Goal: Use online tool/utility: Utilize a website feature to perform a specific function

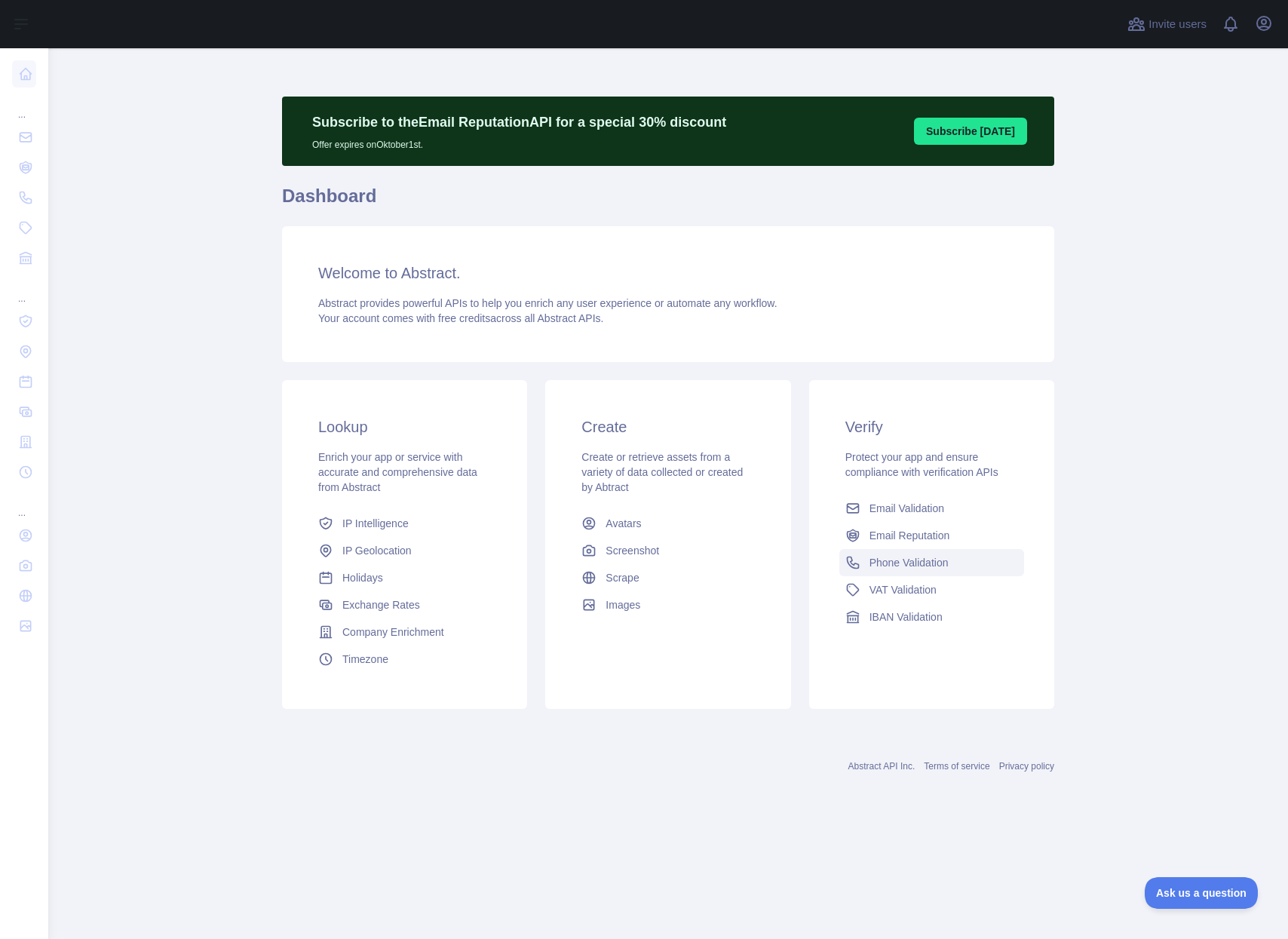
click at [919, 561] on span "Phone Validation" at bounding box center [909, 562] width 79 height 15
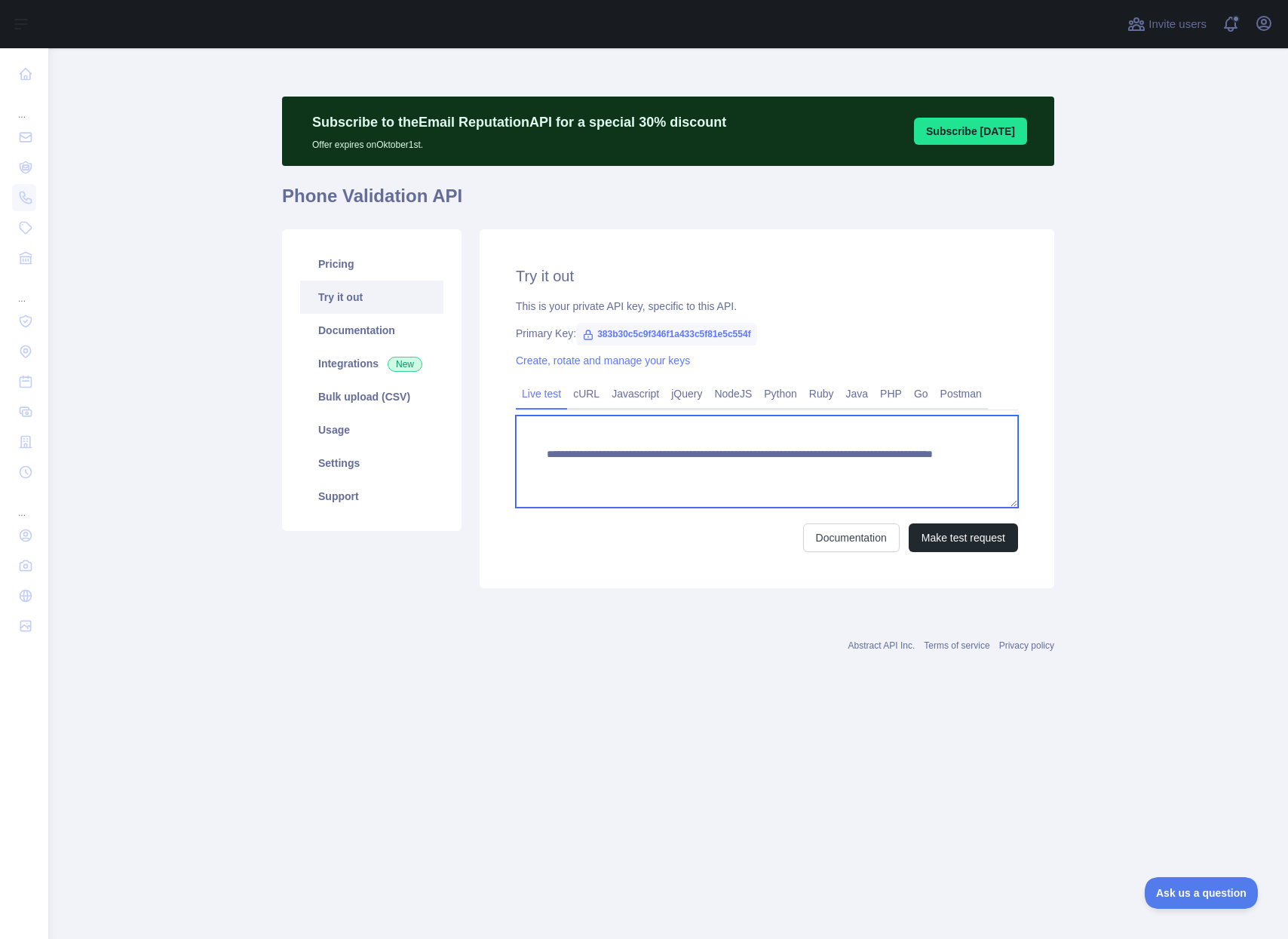
drag, startPoint x: 923, startPoint y: 464, endPoint x: 824, endPoint y: 464, distance: 99.0
click at [824, 464] on textarea "**********" at bounding box center [767, 462] width 502 height 92
paste textarea "***"
type textarea "**********"
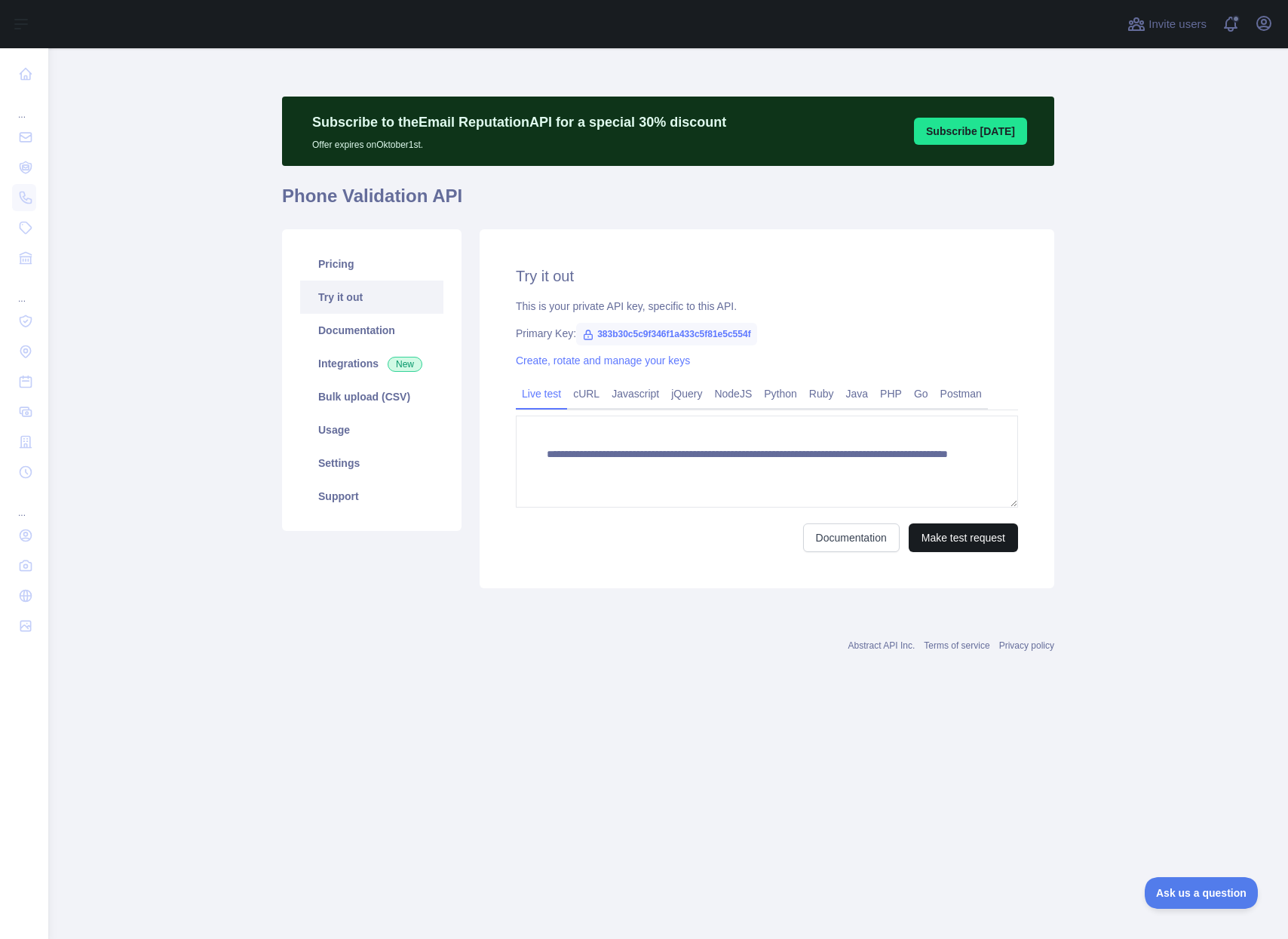
click at [940, 533] on button "Make test request" at bounding box center [964, 538] width 110 height 29
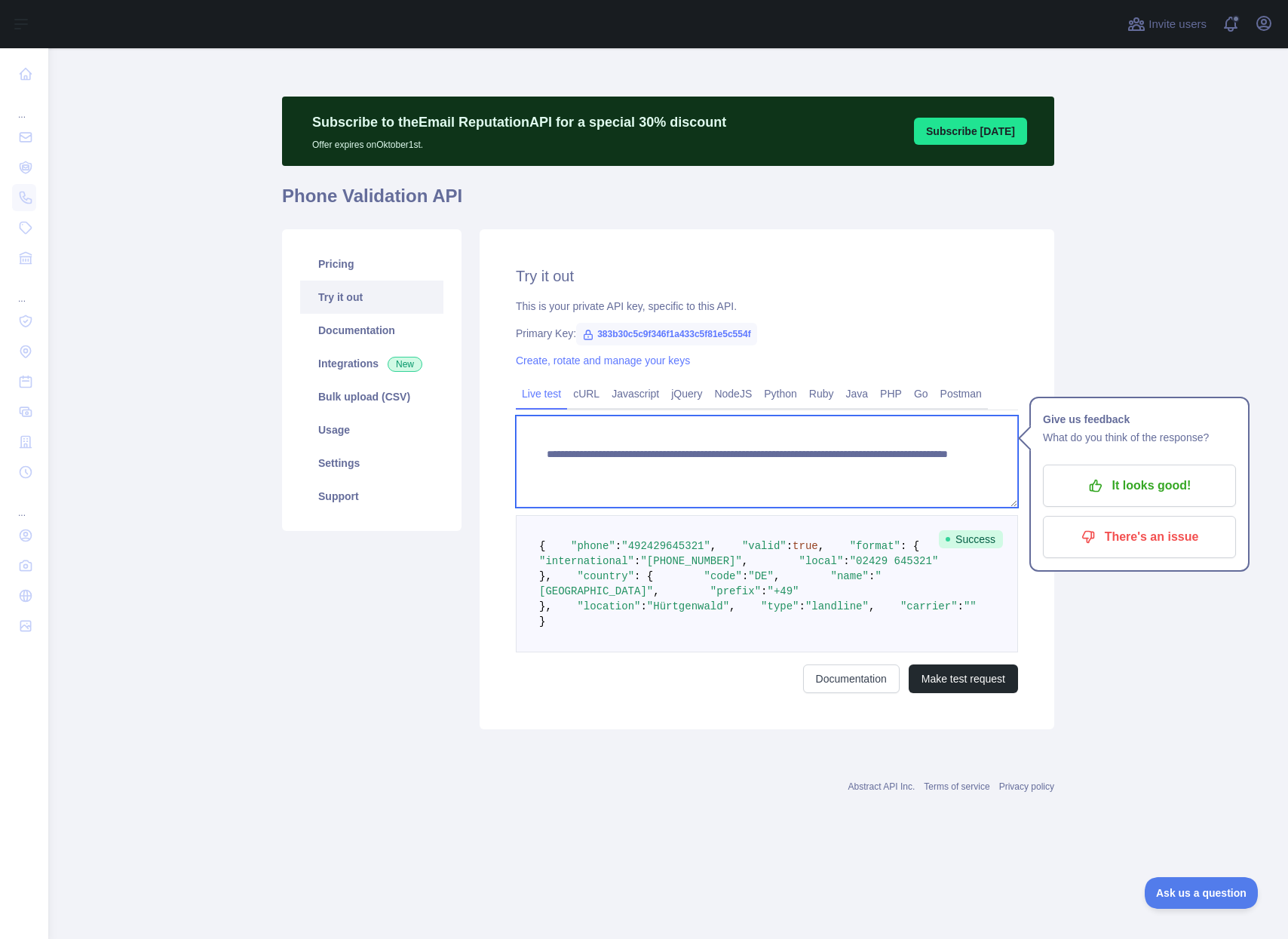
click at [837, 465] on textarea "**********" at bounding box center [767, 462] width 502 height 92
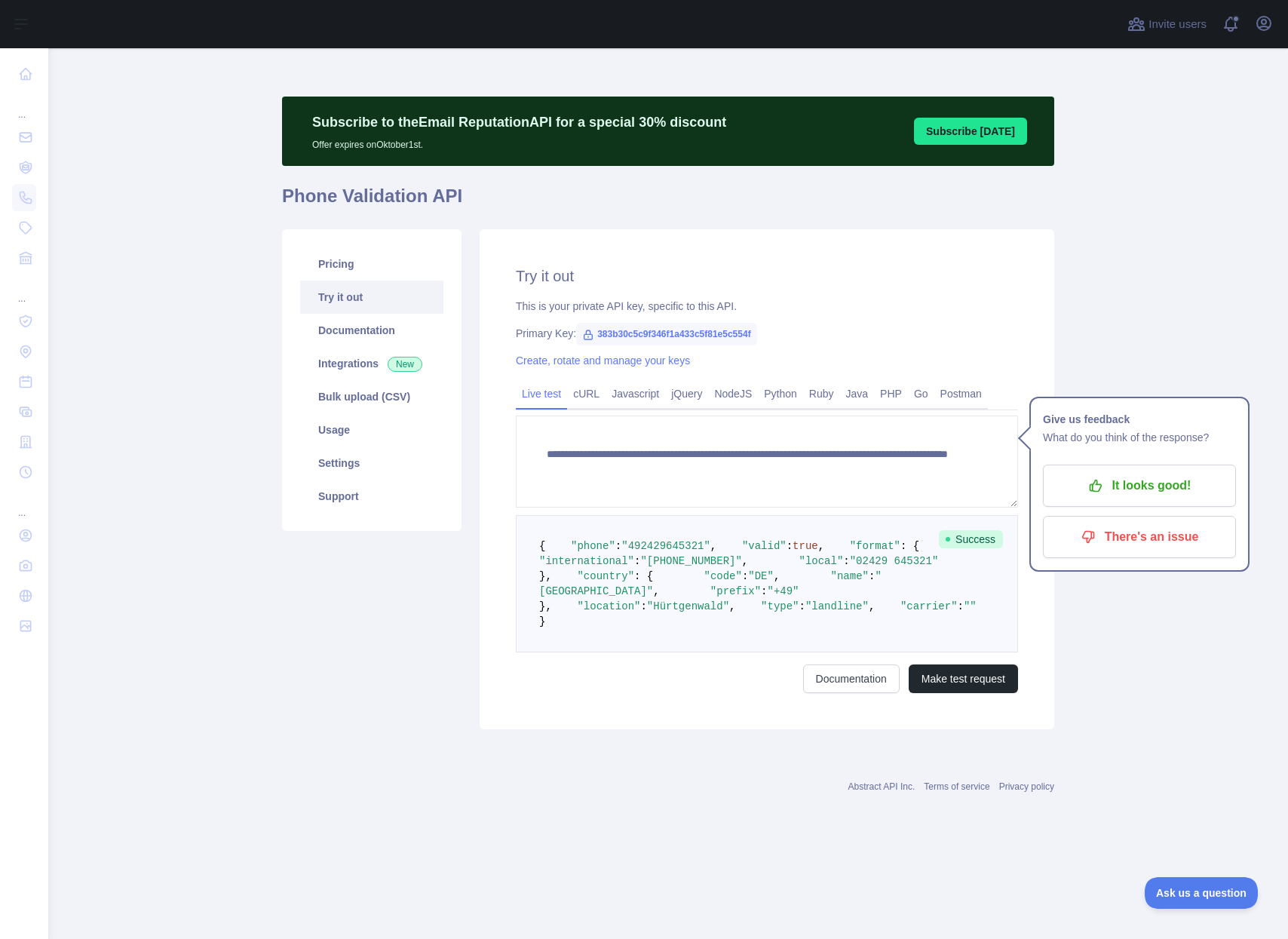
click at [742, 652] on pre "{ "phone" : "[PHONE_NUMBER]" , "valid" : true , "format" : { "international" : …" at bounding box center [767, 584] width 502 height 138
click at [714, 652] on pre "{ "phone" : "[PHONE_NUMBER]" , "valid" : true , "format" : { "international" : …" at bounding box center [767, 584] width 502 height 138
drag, startPoint x: 775, startPoint y: 602, endPoint x: 700, endPoint y: 611, distance: 75.5
click at [700, 567] on span ""[PHONE_NUMBER]"" at bounding box center [690, 561] width 101 height 13
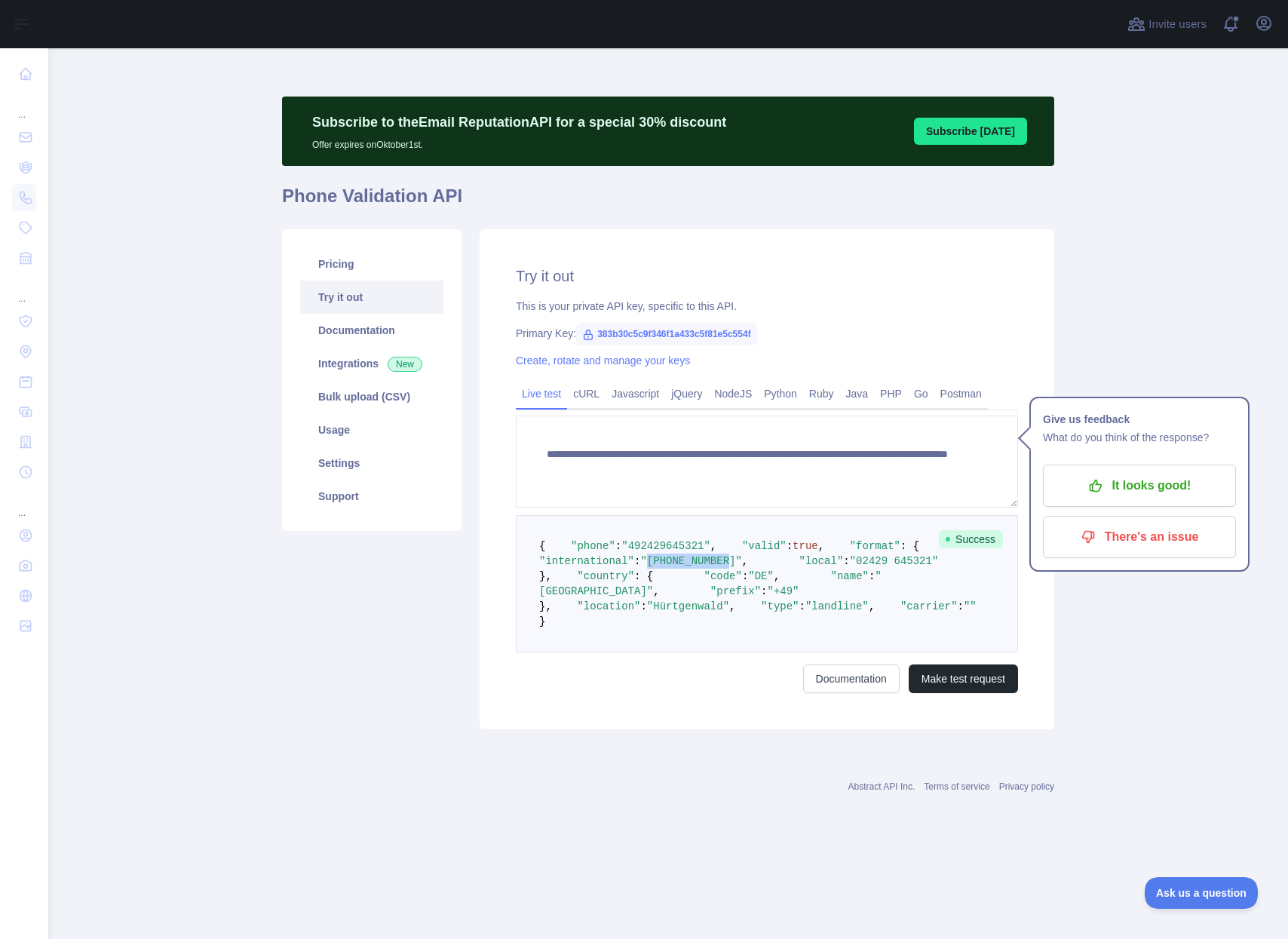
drag, startPoint x: 701, startPoint y: 609, endPoint x: 781, endPoint y: 610, distance: 80.0
click at [741, 567] on span ""[PHONE_NUMBER]"" at bounding box center [690, 561] width 101 height 13
click at [704, 567] on span ""[PHONE_NUMBER]"" at bounding box center [690, 561] width 101 height 13
drag, startPoint x: 699, startPoint y: 605, endPoint x: 778, endPoint y: 609, distance: 79.1
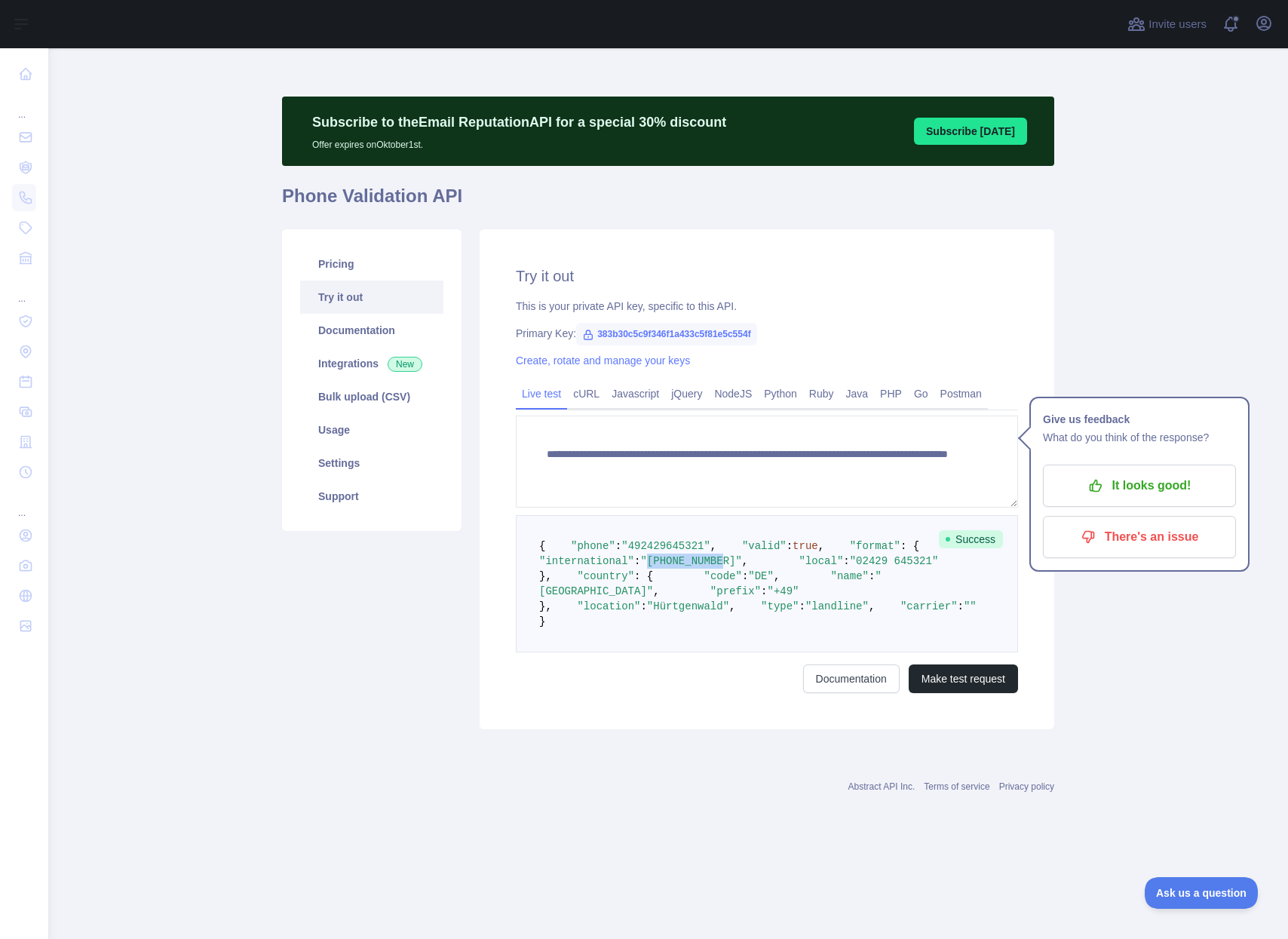
click at [741, 567] on span ""[PHONE_NUMBER]"" at bounding box center [690, 561] width 101 height 13
drag, startPoint x: 781, startPoint y: 607, endPoint x: 701, endPoint y: 605, distance: 80.0
click at [701, 567] on span ""[PHONE_NUMBER]"" at bounding box center [690, 561] width 101 height 13
click at [637, 552] on span ""492429645321"" at bounding box center [665, 546] width 89 height 13
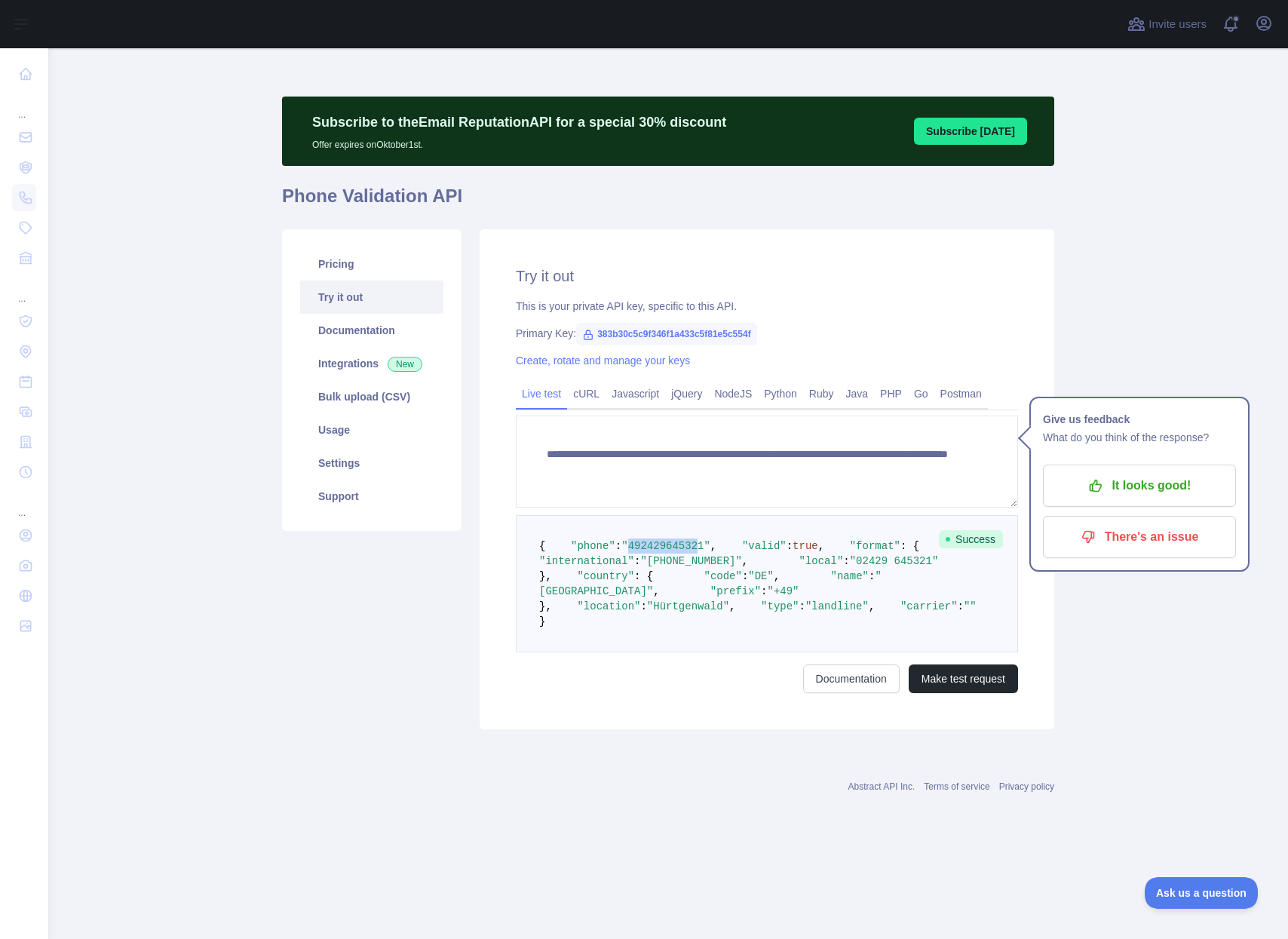
drag, startPoint x: 621, startPoint y: 560, endPoint x: 690, endPoint y: 563, distance: 69.1
click at [690, 552] on span ""492429645321"" at bounding box center [665, 546] width 89 height 13
click at [516, 600] on pre "{ "phone" : "[PHONE_NUMBER]" , "valid" : true , "format" : { "international" : …" at bounding box center [767, 584] width 502 height 138
drag, startPoint x: 546, startPoint y: 582, endPoint x: 660, endPoint y: 583, distance: 114.0
click at [660, 583] on pre "{ "phone" : "[PHONE_NUMBER]" , "valid" : true , "format" : { "international" : …" at bounding box center [767, 584] width 502 height 138
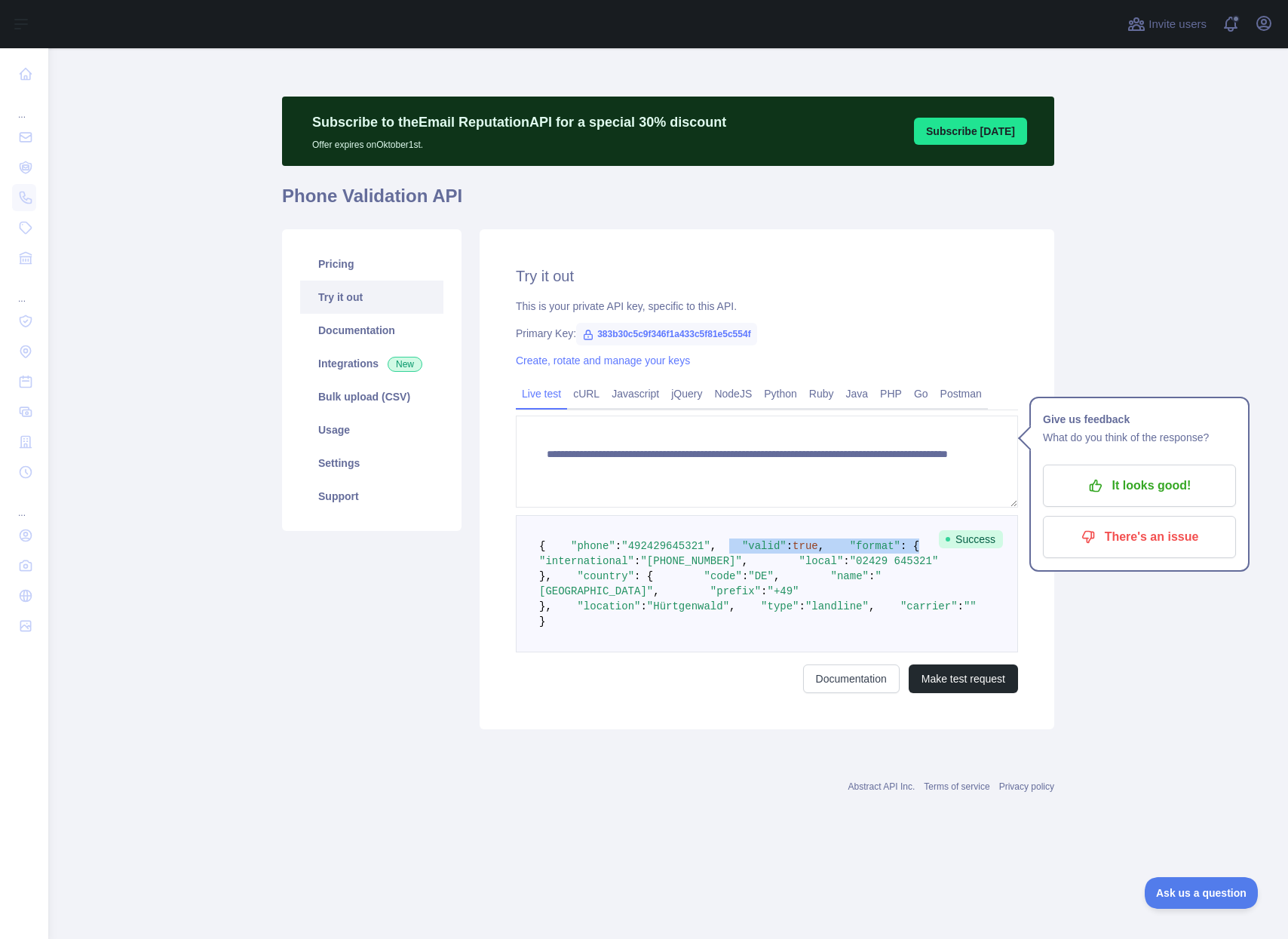
click at [652, 569] on pre "{ "phone" : "[PHONE_NUMBER]" , "valid" : true , "format" : { "international" : …" at bounding box center [767, 584] width 502 height 138
drag, startPoint x: 593, startPoint y: 598, endPoint x: 711, endPoint y: 617, distance: 119.5
click at [725, 617] on code "{ "phone" : "[PHONE_NUMBER]" , "valid" : true , "format" : { "international" : …" at bounding box center [758, 584] width 437 height 88
drag, startPoint x: 708, startPoint y: 617, endPoint x: 686, endPoint y: 640, distance: 31.8
click at [850, 567] on span ""02429 645321"" at bounding box center [894, 561] width 89 height 13
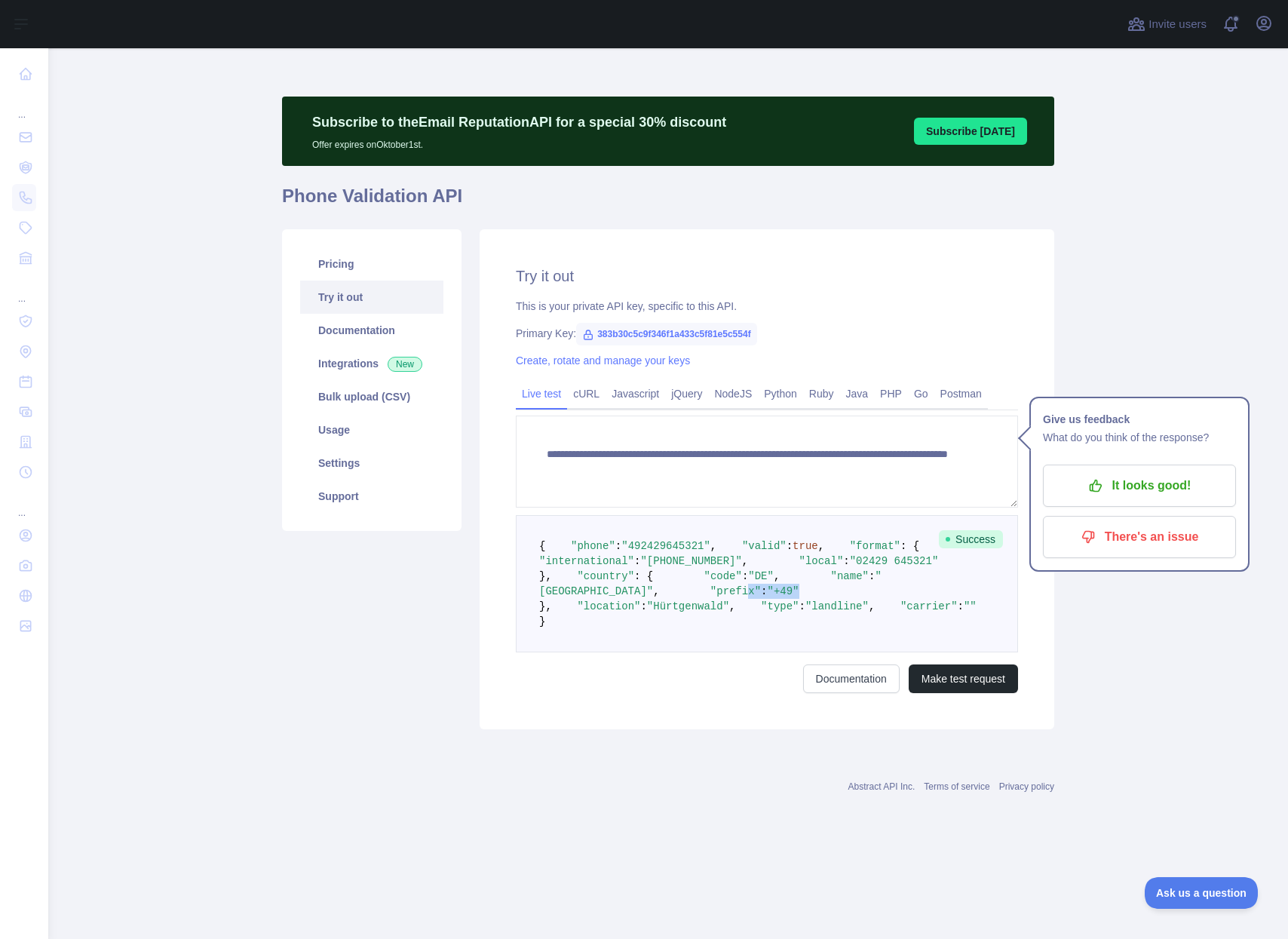
click at [692, 652] on pre "{ "phone" : "[PHONE_NUMBER]" , "valid" : true , "format" : { "international" : …" at bounding box center [767, 584] width 502 height 138
click at [690, 652] on pre "{ "phone" : "[PHONE_NUMBER]" , "valid" : true , "format" : { "international" : …" at bounding box center [767, 584] width 502 height 138
drag, startPoint x: 714, startPoint y: 729, endPoint x: 642, endPoint y: 725, distance: 72.1
click at [647, 613] on span ""Hürtgenwald"" at bounding box center [687, 606] width 82 height 13
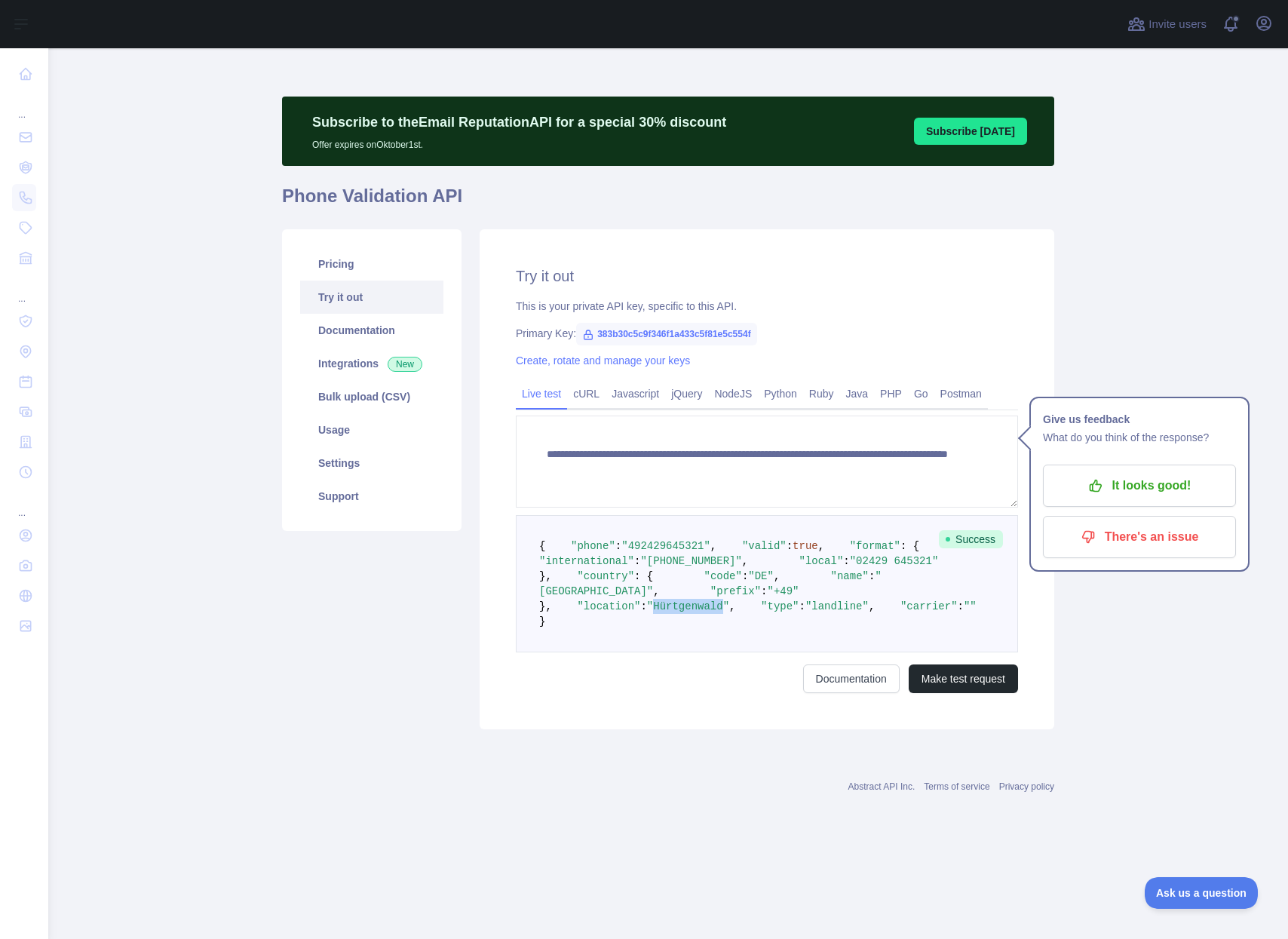
drag, startPoint x: 656, startPoint y: 729, endPoint x: 704, endPoint y: 725, distance: 48.2
click at [704, 613] on span ""Hürtgenwald"" at bounding box center [687, 606] width 82 height 13
